Goal: Use online tool/utility: Utilize a website feature to perform a specific function

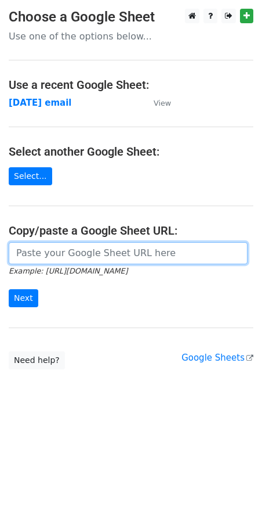
click at [52, 257] on input "url" at bounding box center [128, 253] width 239 height 22
paste input "[URL][DOMAIN_NAME]"
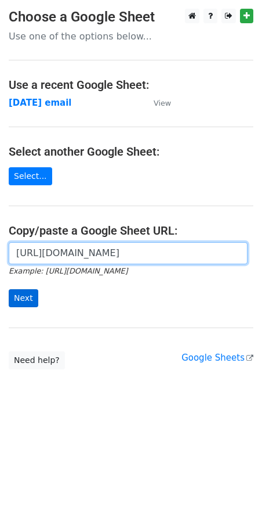
type input "[URL][DOMAIN_NAME]"
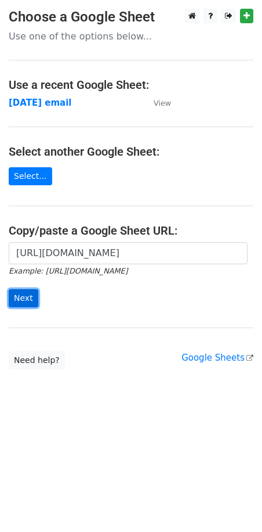
scroll to position [0, 0]
click at [30, 290] on input "Next" at bounding box center [24, 298] width 30 height 18
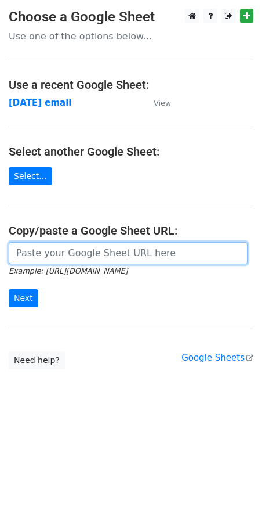
click at [65, 253] on input "url" at bounding box center [128, 253] width 239 height 22
paste input "[URL][DOMAIN_NAME]"
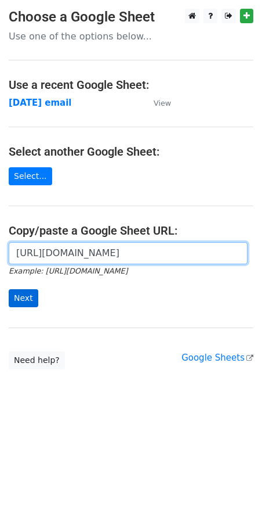
type input "[URL][DOMAIN_NAME]"
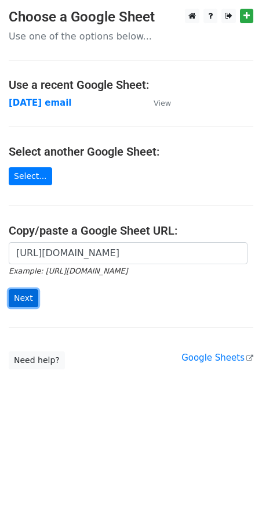
click at [27, 296] on input "Next" at bounding box center [24, 298] width 30 height 18
